Goal: Navigation & Orientation: Understand site structure

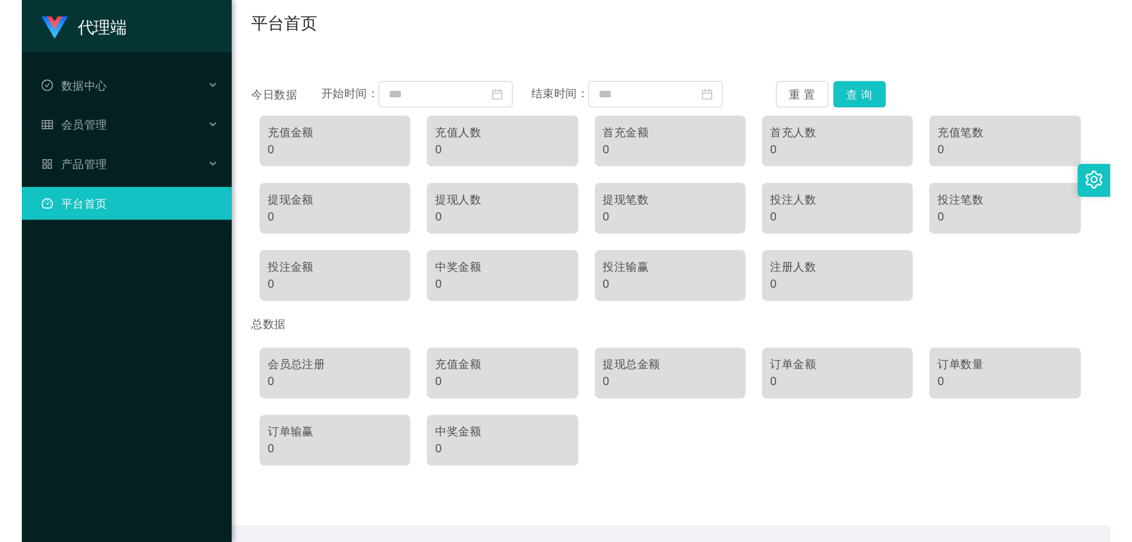
scroll to position [17, 0]
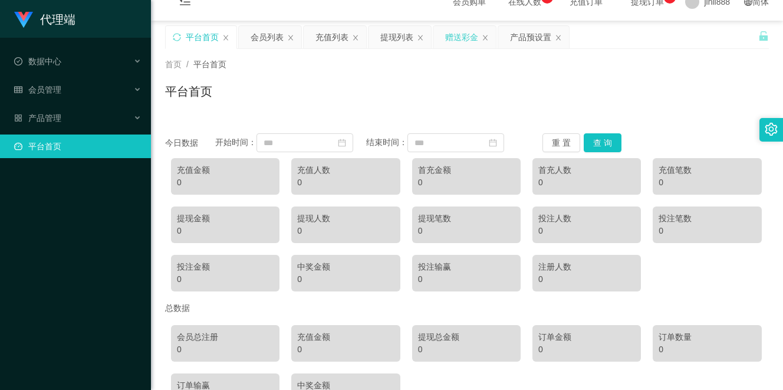
click at [469, 41] on div "赠送彩金" at bounding box center [461, 37] width 33 height 22
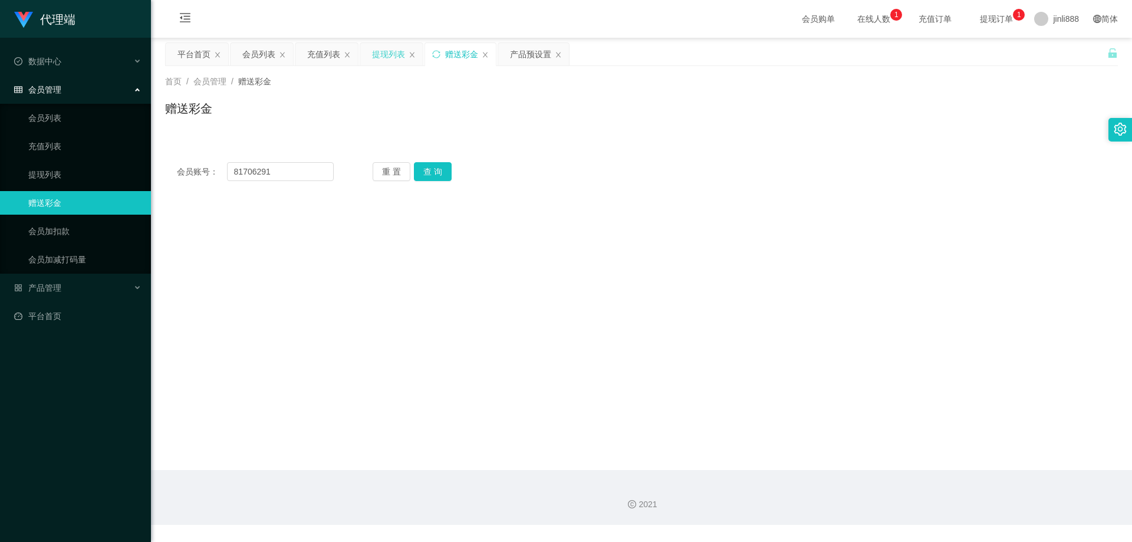
click at [391, 51] on div "提现列表" at bounding box center [388, 54] width 33 height 22
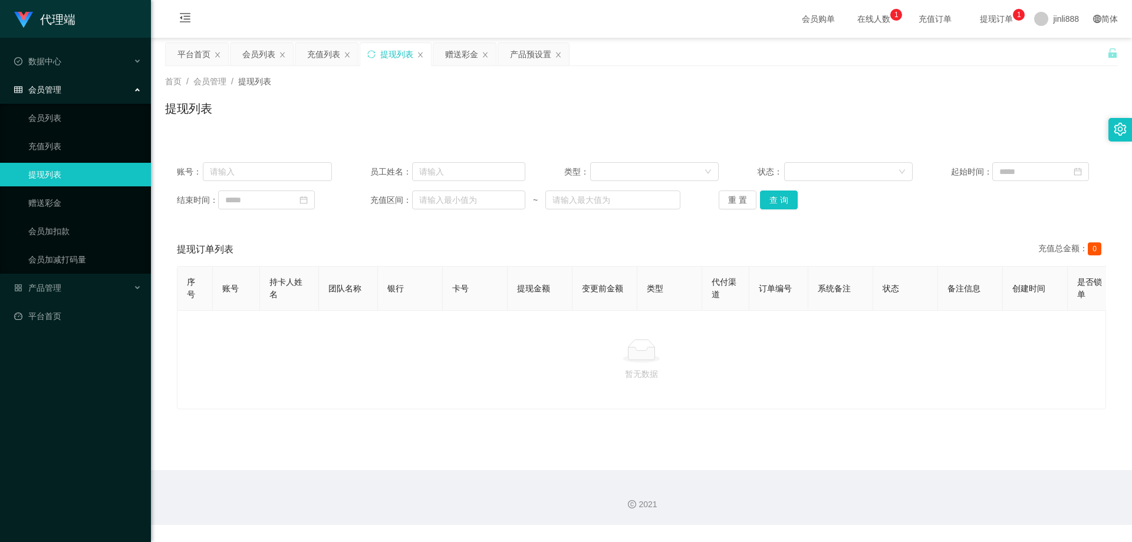
click at [271, 57] on div "会员列表" at bounding box center [258, 54] width 33 height 22
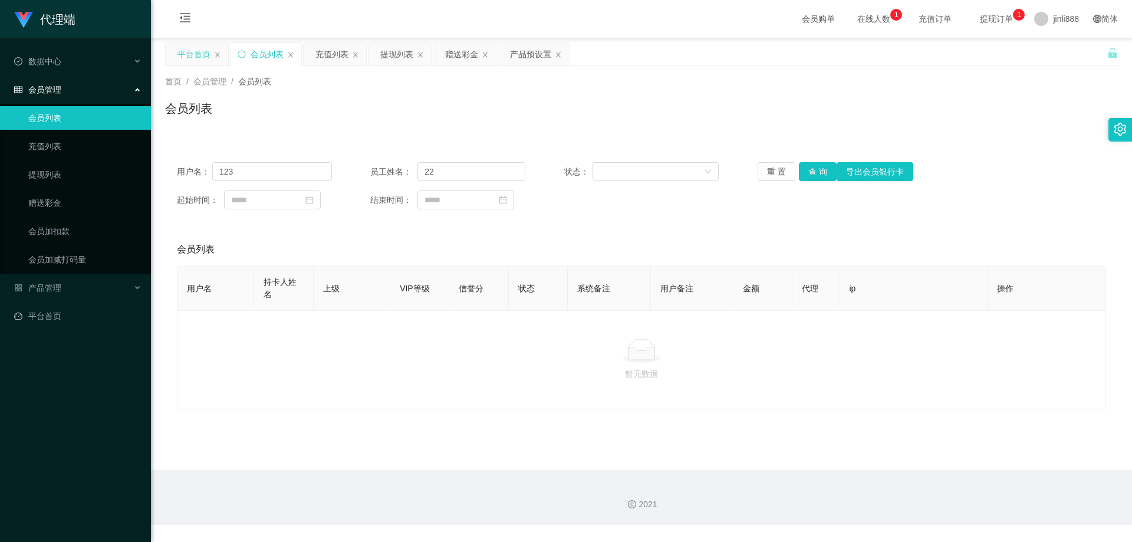
click at [195, 51] on div "平台首页" at bounding box center [193, 54] width 33 height 22
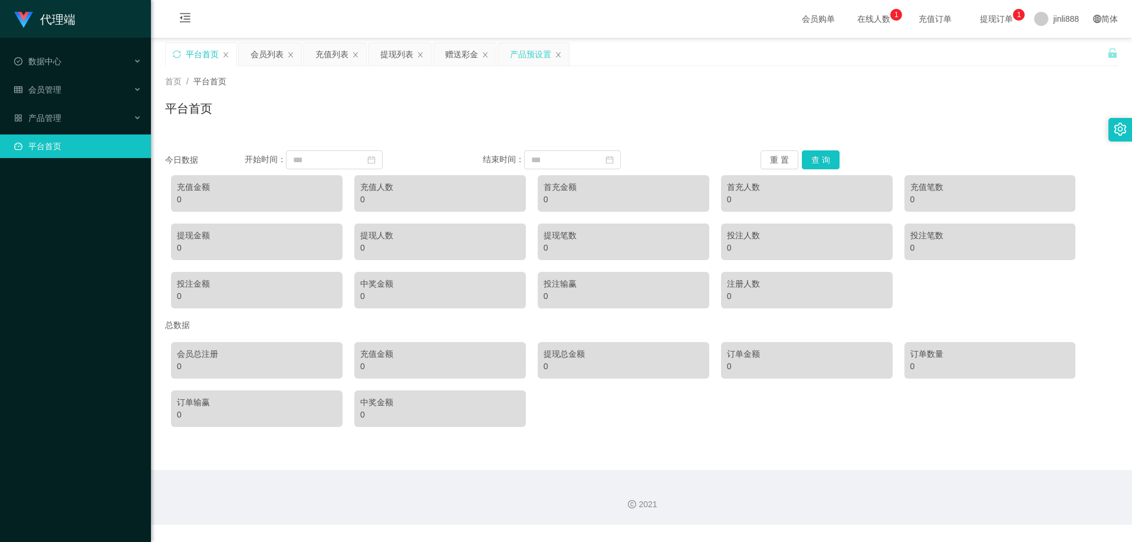
click at [532, 58] on div "产品预设置" at bounding box center [530, 54] width 41 height 22
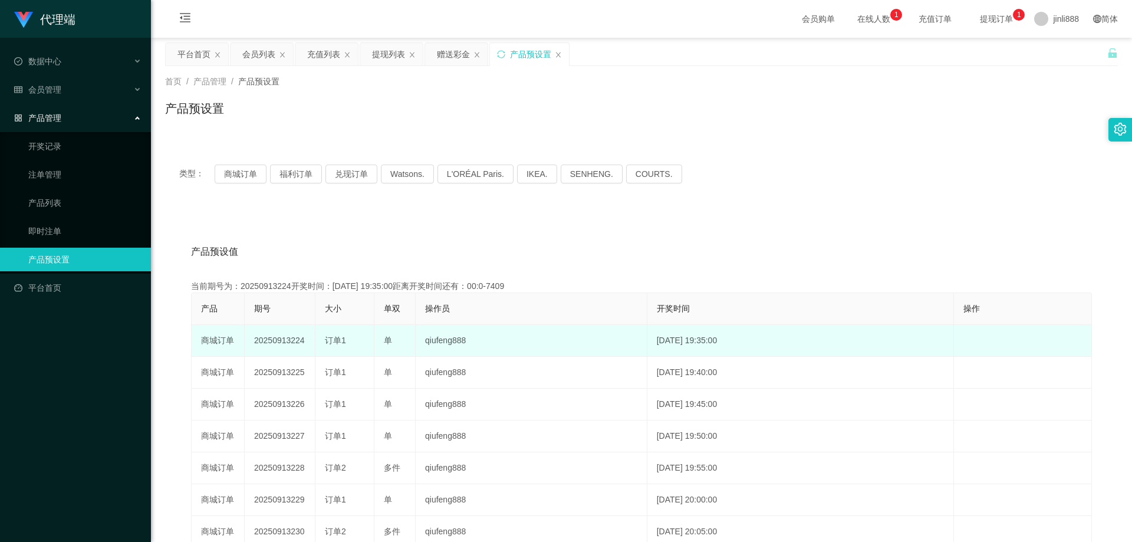
click at [268, 338] on td "20250913224" at bounding box center [280, 341] width 71 height 32
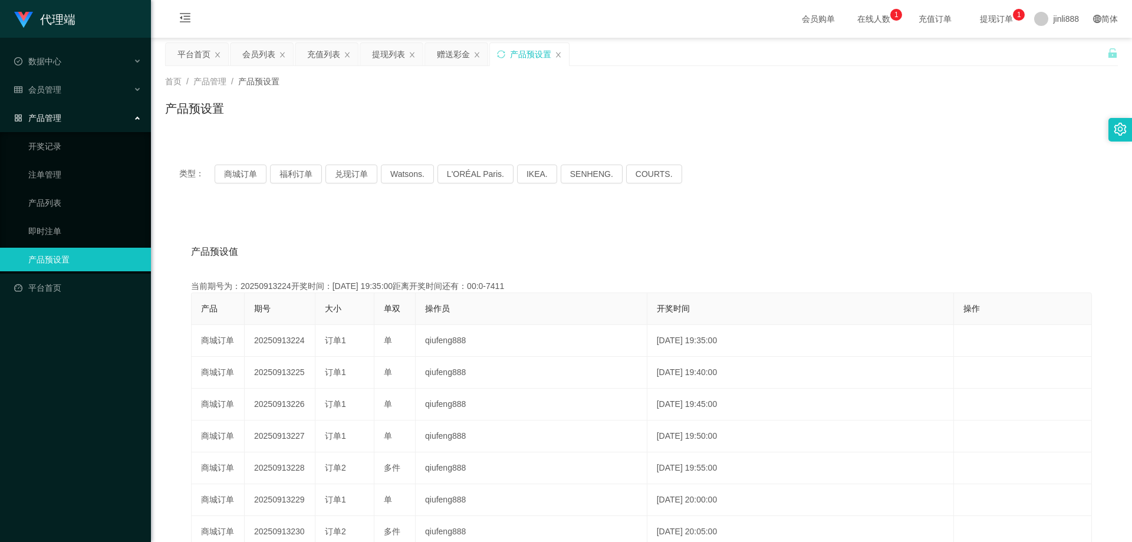
click at [251, 184] on div "类型： 商城订单 福利订单 兑现订单 Watsons. L'ORÉAL Paris. IKEA. [GEOGRAPHIC_DATA]. COURTS." at bounding box center [641, 173] width 953 height 47
click at [277, 175] on button "福利订单" at bounding box center [296, 173] width 52 height 19
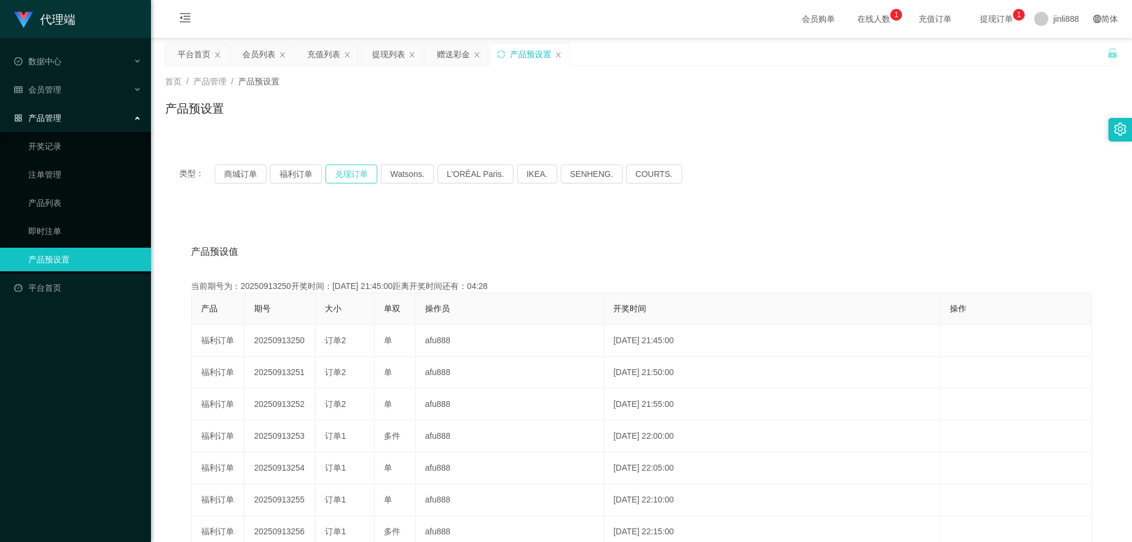
click at [347, 172] on button "兑现订单" at bounding box center [351, 173] width 52 height 19
